Goal: Task Accomplishment & Management: Complete application form

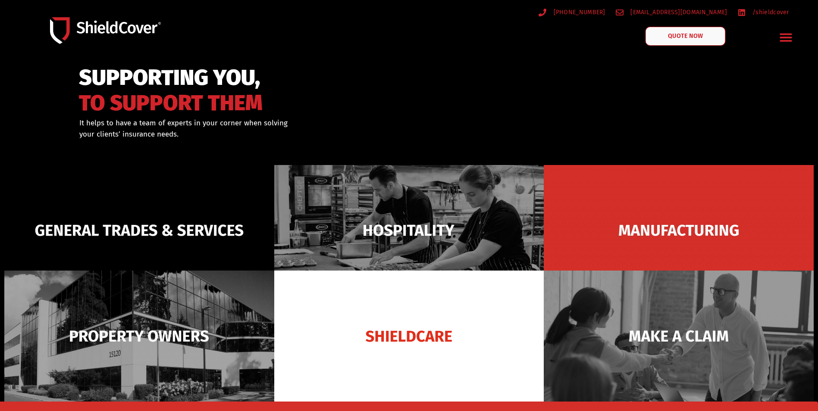
click at [698, 39] on span "QUOTE NOW" at bounding box center [685, 36] width 35 height 6
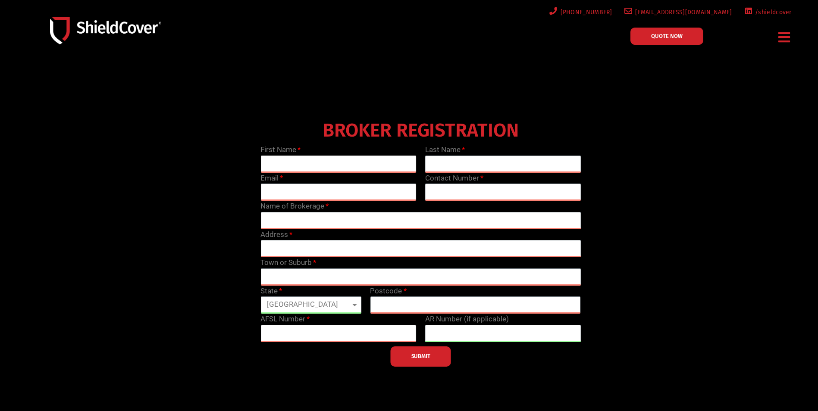
click at [319, 160] on input "text" at bounding box center [338, 164] width 156 height 17
type input "[PERSON_NAME]"
type input "0243227856"
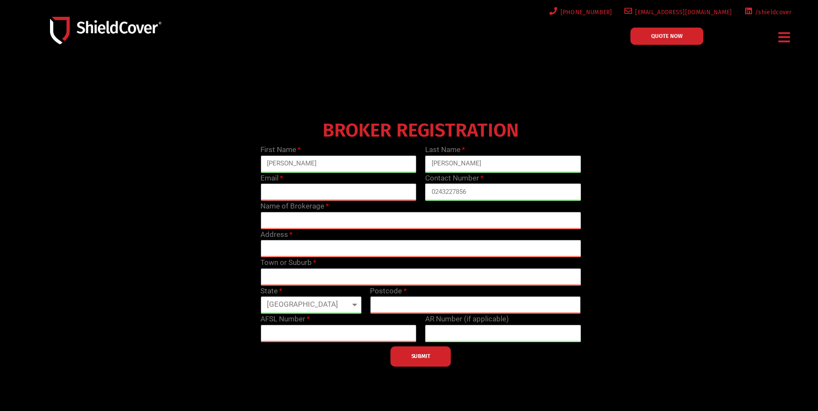
drag, startPoint x: 471, startPoint y: 194, endPoint x: 383, endPoint y: 195, distance: 88.0
click at [383, 195] on div "First Name [PERSON_NAME] Last Name [PERSON_NAME] Email Contact Number [PHONE_NU…" at bounding box center [420, 255] width 329 height 223
type input "0481145111"
click at [305, 190] on input "email" at bounding box center [338, 192] width 156 height 17
type input "[EMAIL_ADDRESS][DOMAIN_NAME]"
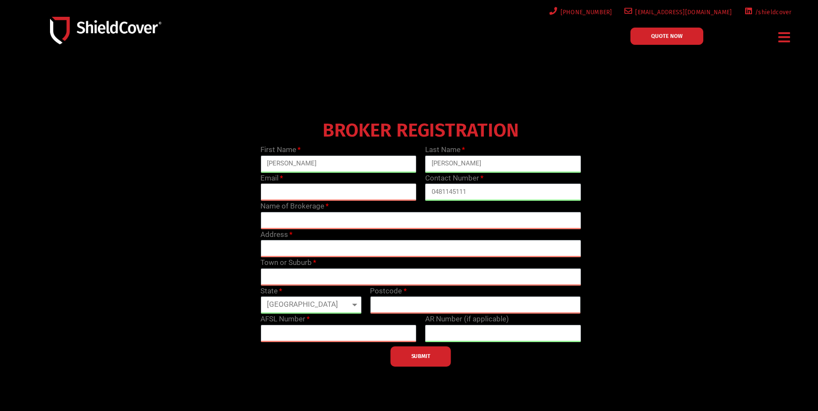
type input "[PERSON_NAME]"
type input "Suite [STREET_ADDRESS][PERSON_NAME]"
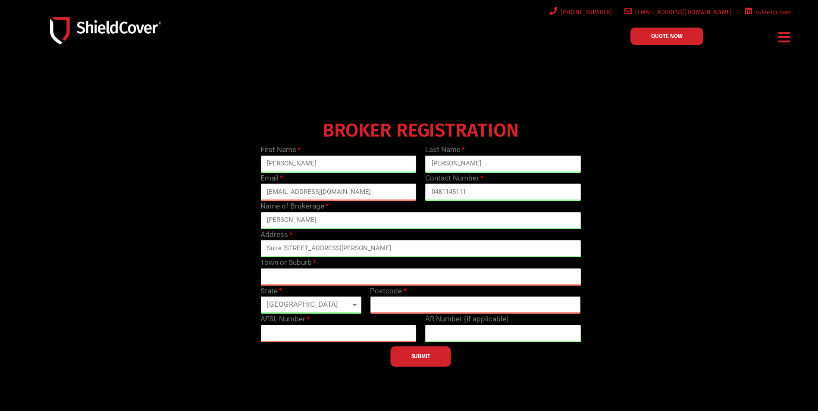
type input "Yes"
click at [287, 223] on input "[PERSON_NAME]" at bounding box center [420, 220] width 320 height 17
drag, startPoint x: 336, startPoint y: 221, endPoint x: 184, endPoint y: 222, distance: 152.2
click at [184, 222] on div "BROKER REGISTRATION First Name [PERSON_NAME] Last Name [PERSON_NAME] Email [EMA…" at bounding box center [421, 242] width 658 height 250
type input "All Risk [DOMAIN_NAME]"
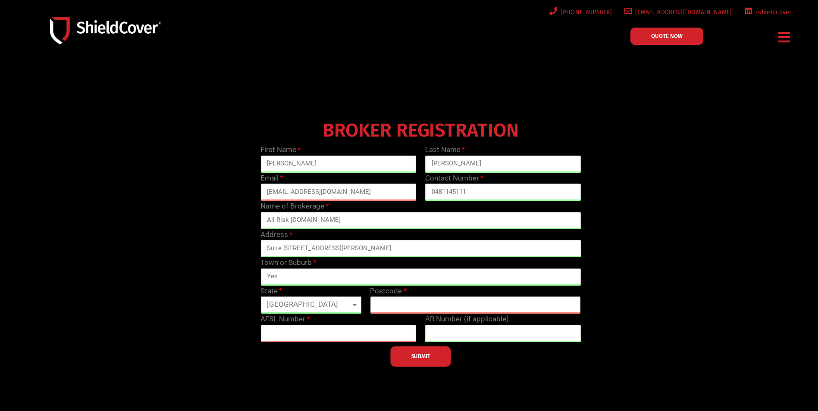
drag, startPoint x: 471, startPoint y: 246, endPoint x: 109, endPoint y: 228, distance: 363.1
click at [110, 228] on div "BROKER REGISTRATION First Name [PERSON_NAME] Last Name [PERSON_NAME] Email [EMA…" at bounding box center [421, 242] width 658 height 250
type input "[STREET_ADDRESS][PERSON_NAME]"
type input "b"
type input "BUNDALL"
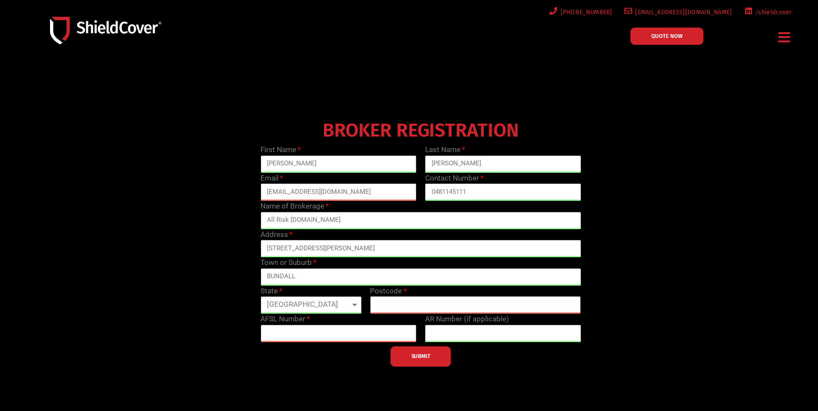
click at [390, 301] on input "text" at bounding box center [475, 305] width 211 height 17
click at [406, 306] on input "text" at bounding box center [475, 305] width 211 height 17
type input "4217"
click at [284, 330] on input "text" at bounding box center [338, 333] width 156 height 17
type input "281689"
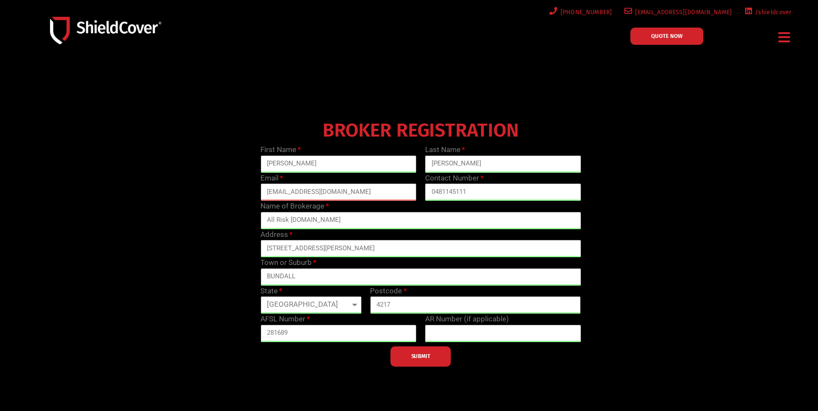
click at [162, 303] on div "BROKER REGISTRATION First Name [PERSON_NAME] Last Name [PERSON_NAME] Email [EMA…" at bounding box center [421, 242] width 658 height 250
click at [419, 357] on span "SUBMIT" at bounding box center [420, 357] width 19 height 2
